Goal: Information Seeking & Learning: Find specific fact

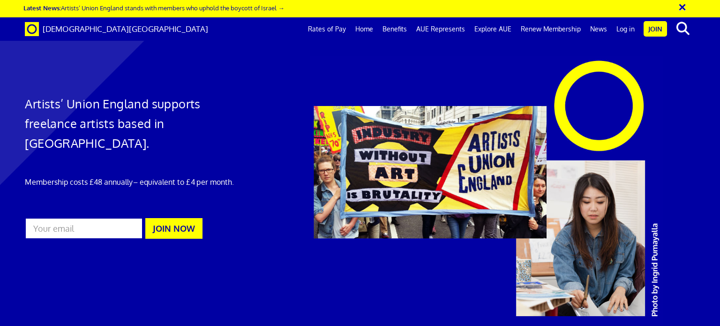
scroll to position [0, 7]
click at [116, 176] on p "Membership costs £48 annually – equivalent to £4 per month." at bounding box center [132, 181] width 214 height 11
click at [140, 102] on h1 "Artists’ Union England supports freelance artists based in [GEOGRAPHIC_DATA]." at bounding box center [132, 123] width 214 height 59
click at [333, 28] on link "Rates of Pay" at bounding box center [326, 28] width 47 height 23
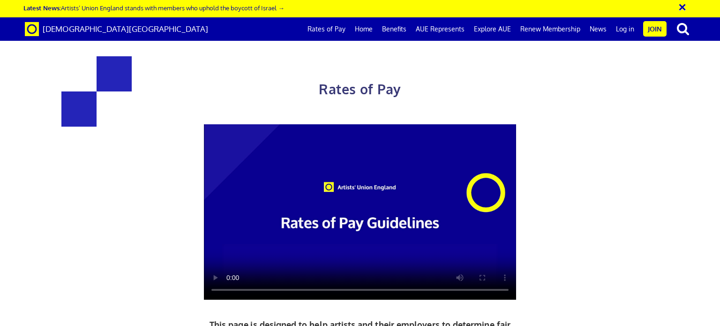
scroll to position [329, 0]
click at [419, 179] on video at bounding box center [360, 212] width 312 height 176
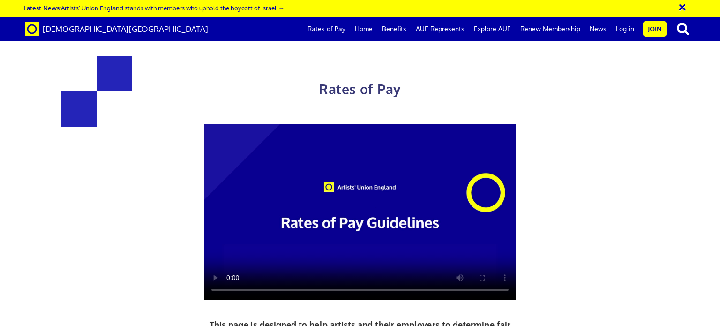
scroll to position [873, 0]
click at [597, 106] on div "Rates of Pay This page is designed to help artists and their employers to deter…" at bounding box center [359, 261] width 489 height 448
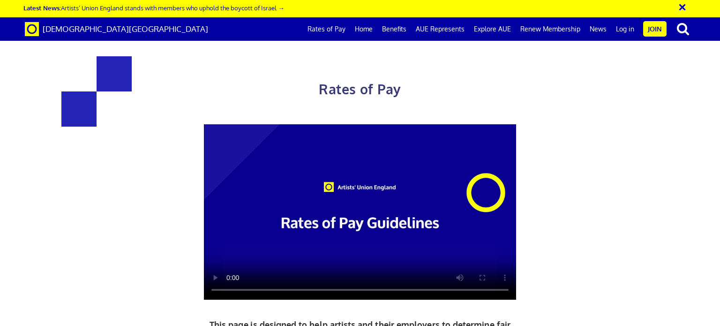
click at [597, 106] on div "Rates of Pay This page is designed to help artists and their employers to deter…" at bounding box center [359, 261] width 489 height 448
